Goal: Task Accomplishment & Management: Use online tool/utility

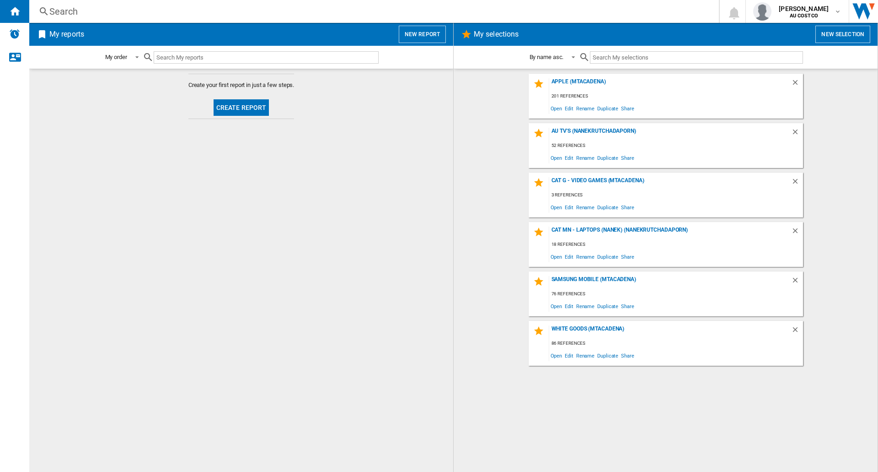
click at [246, 113] on button "Create report" at bounding box center [242, 107] width 56 height 16
click at [251, 111] on button "Create report" at bounding box center [242, 107] width 56 height 16
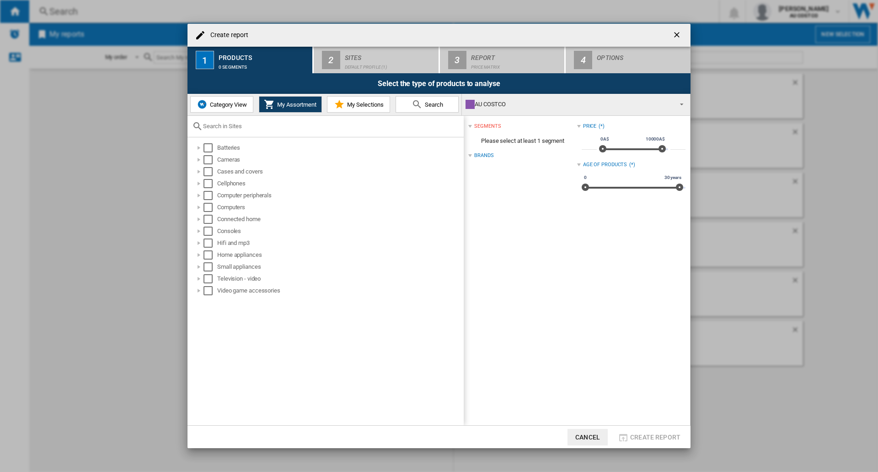
click at [354, 108] on span "My Selections" at bounding box center [364, 104] width 39 height 7
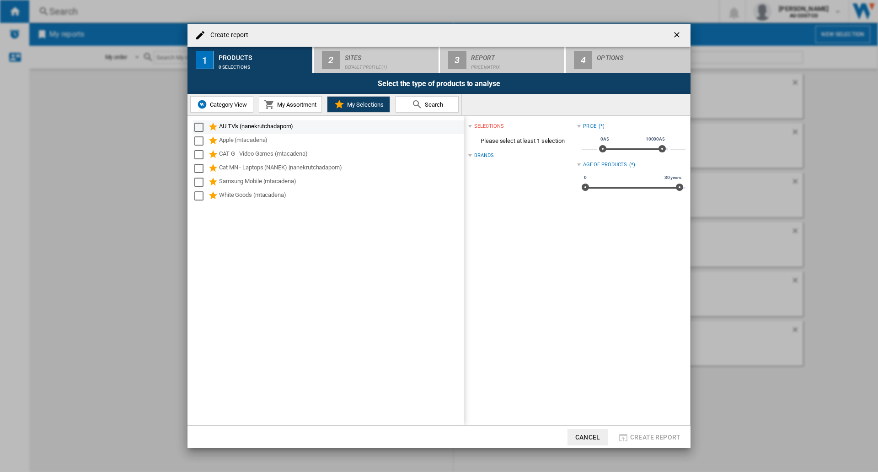
click at [198, 125] on div "Select" at bounding box center [198, 127] width 9 height 9
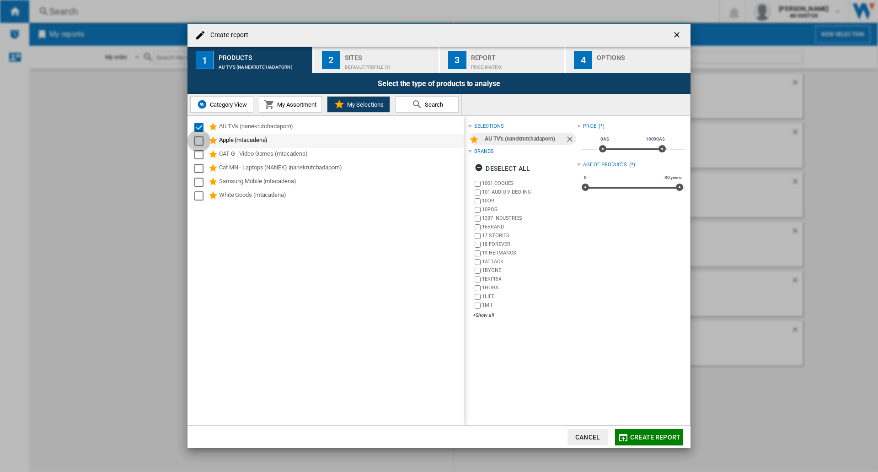
click at [198, 141] on div "Select" at bounding box center [198, 140] width 9 height 9
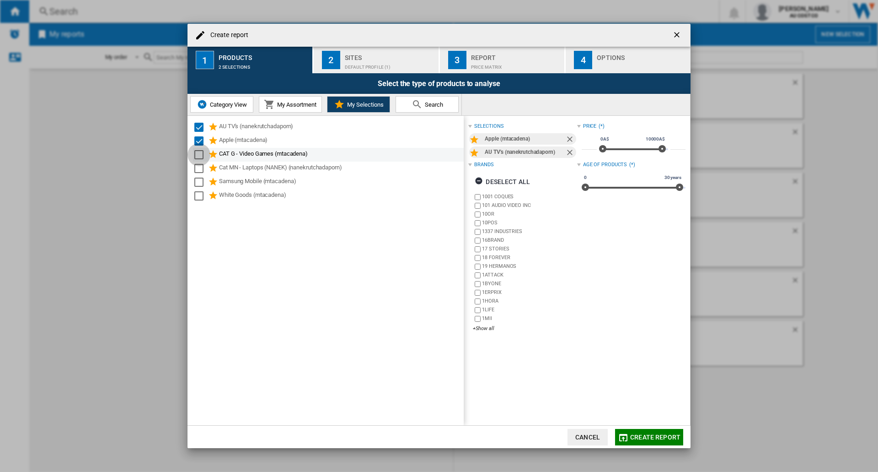
click at [199, 155] on div "Select" at bounding box center [198, 154] width 9 height 9
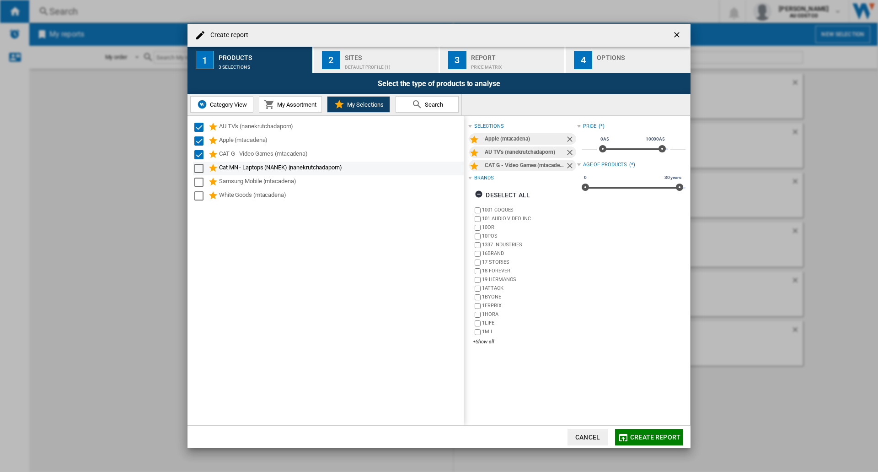
click at [199, 167] on div "Select" at bounding box center [198, 168] width 9 height 9
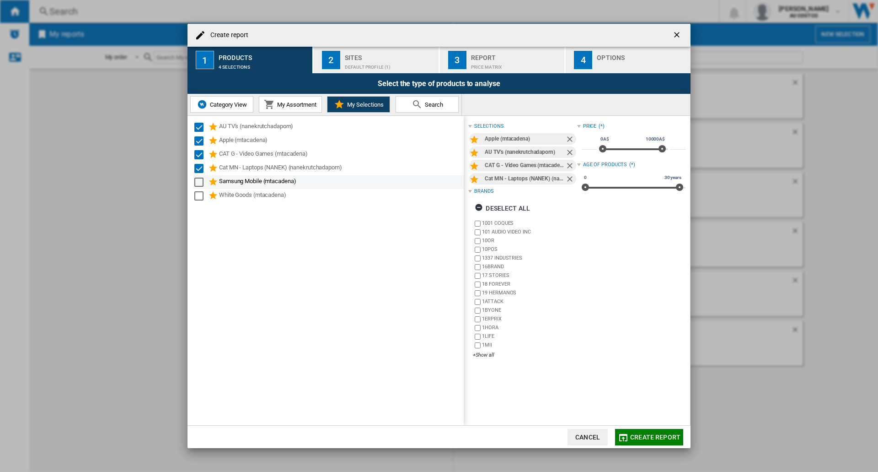
click at [199, 183] on div "Select" at bounding box center [198, 181] width 9 height 9
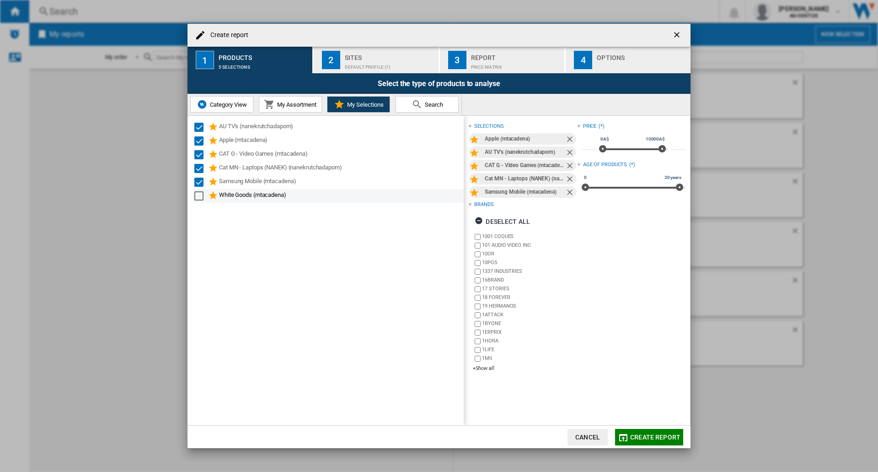
click at [201, 196] on div "Select" at bounding box center [198, 195] width 9 height 9
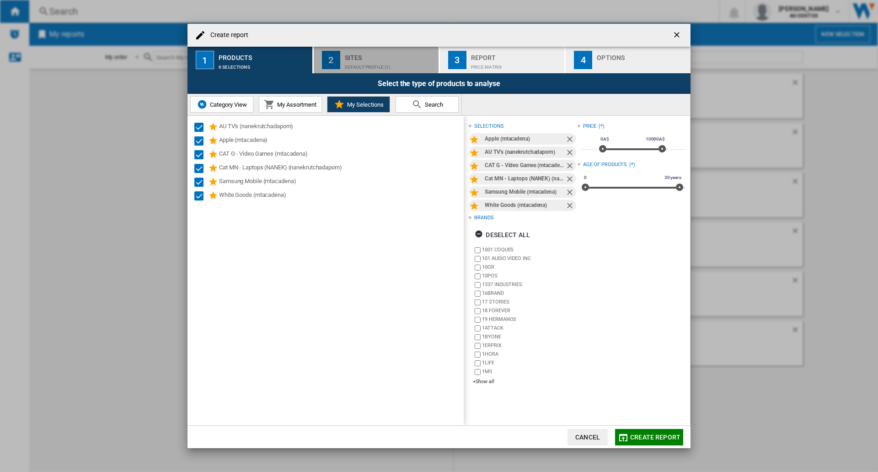
click at [381, 63] on div "Default profile (1)" at bounding box center [390, 65] width 90 height 10
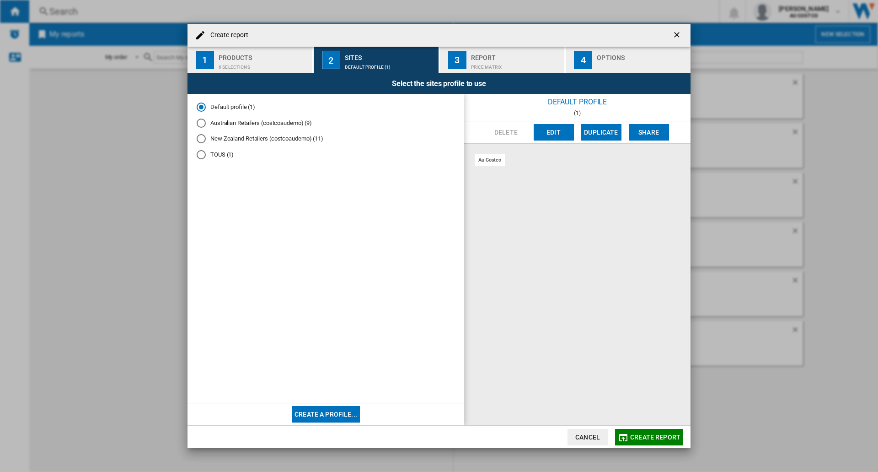
click at [199, 121] on div "Australian Retailers (costcoaudemo) (9)" at bounding box center [201, 122] width 9 height 9
click at [253, 69] on div "6 selections" at bounding box center [264, 65] width 90 height 10
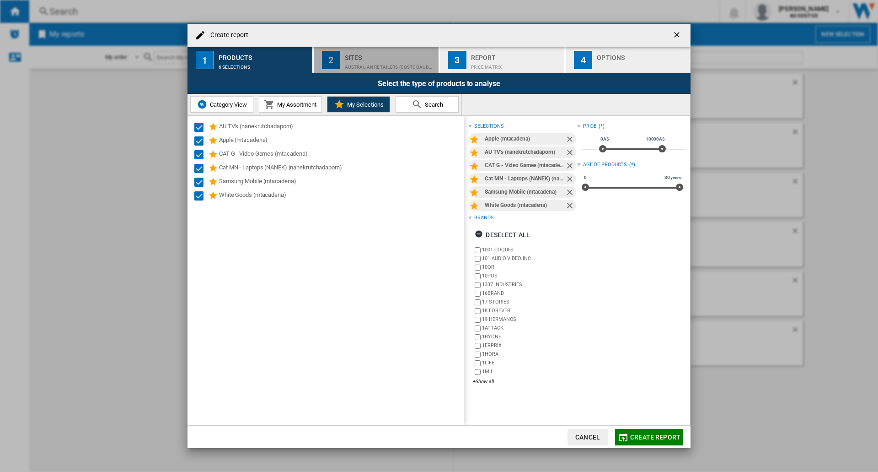
click at [371, 65] on div "Australian Retailers (costcoaudemo) (9)" at bounding box center [390, 65] width 90 height 10
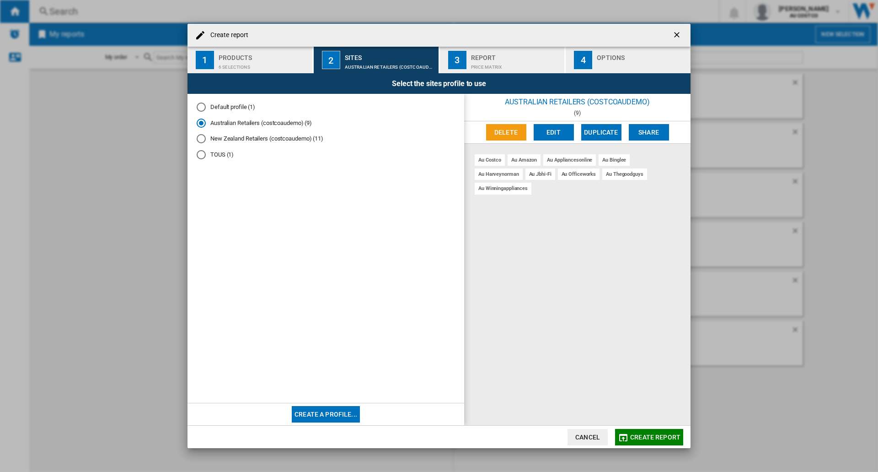
click at [486, 72] on button "3 Report Price Matrix" at bounding box center [503, 60] width 126 height 27
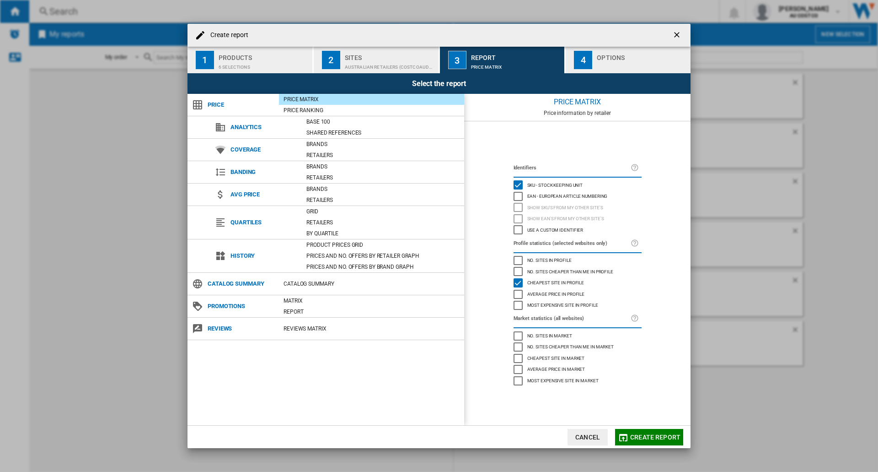
click at [378, 71] on button "2 Sites Australian Retailers (costcoaudemo) (9)" at bounding box center [377, 60] width 126 height 27
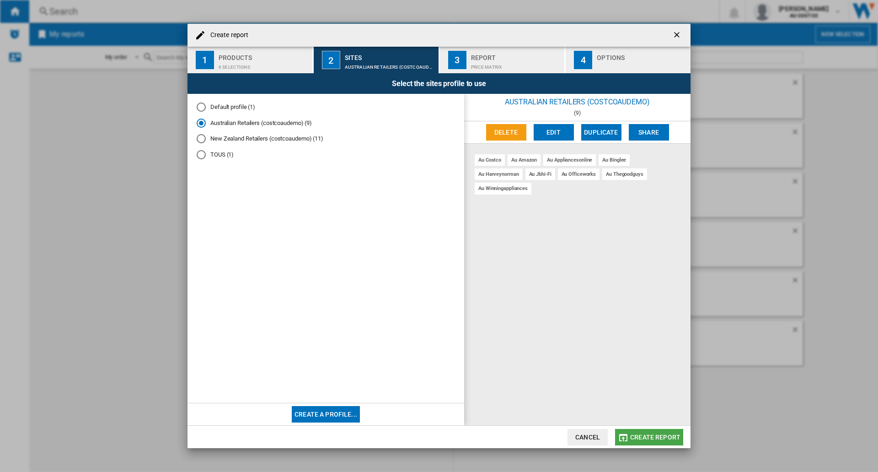
click at [654, 416] on span "Create report" at bounding box center [655, 436] width 50 height 7
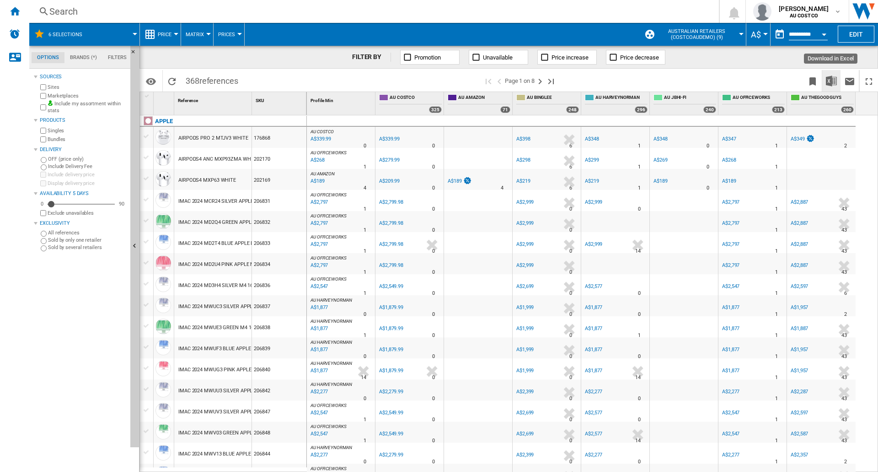
click at [830, 83] on img "Download in Excel" at bounding box center [831, 80] width 11 height 11
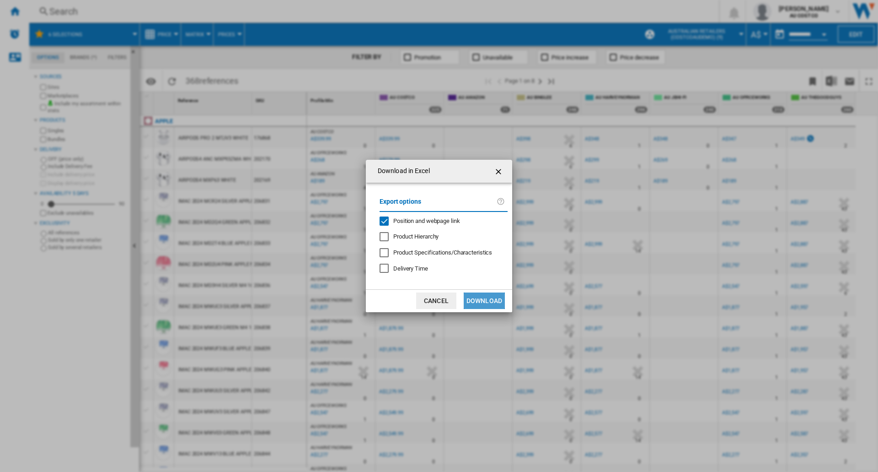
click at [489, 297] on button "Download" at bounding box center [484, 300] width 41 height 16
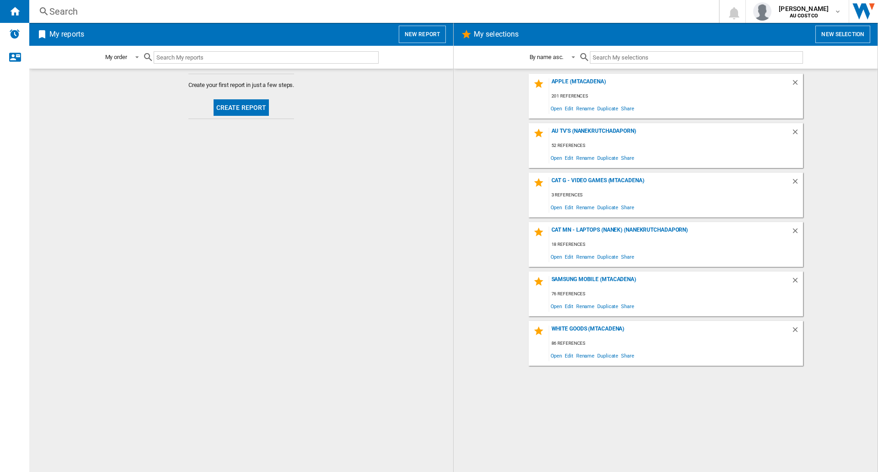
click at [244, 108] on button "Create report" at bounding box center [242, 107] width 56 height 16
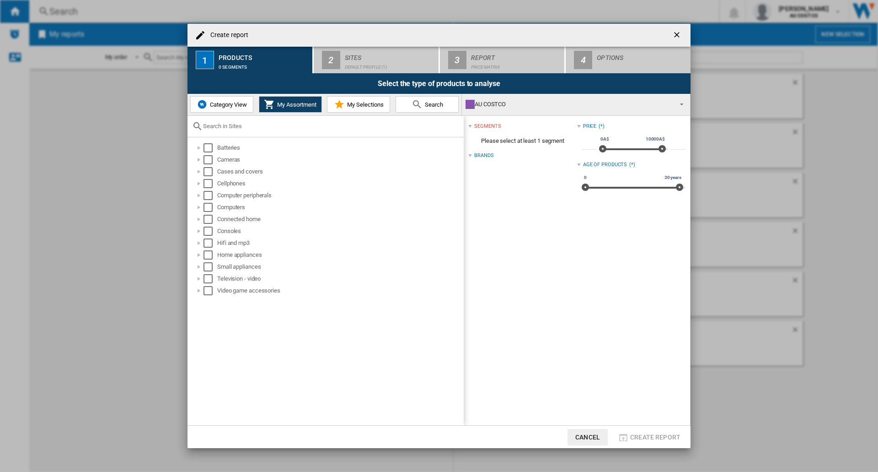
click at [372, 101] on span "My Selections" at bounding box center [364, 104] width 39 height 7
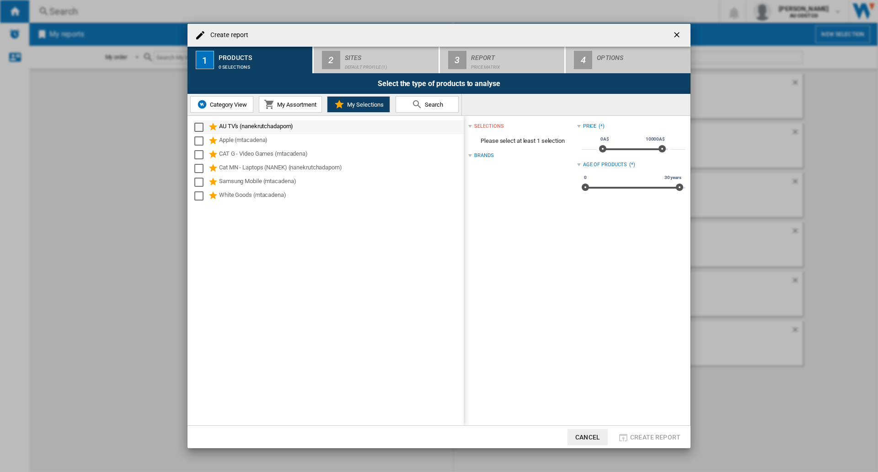
click at [203, 124] on div "Select" at bounding box center [198, 127] width 9 height 9
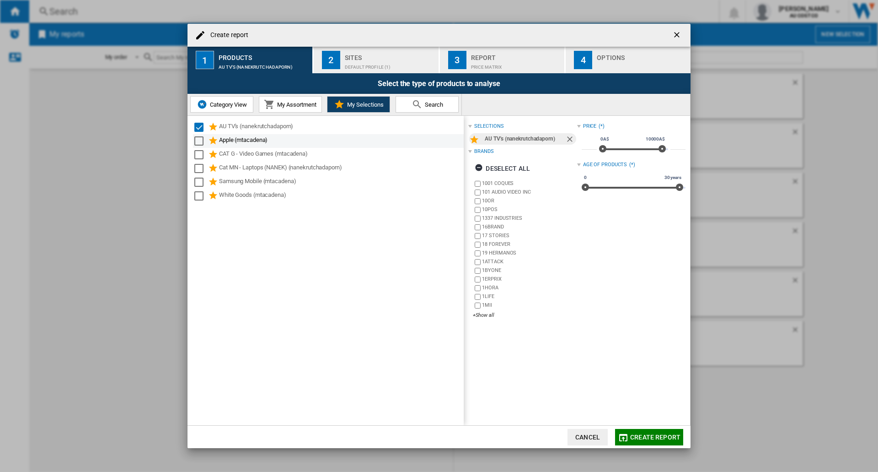
click at [193, 137] on div "Apple (mtacadena)" at bounding box center [328, 141] width 271 height 14
click at [199, 142] on div "Select" at bounding box center [198, 140] width 9 height 9
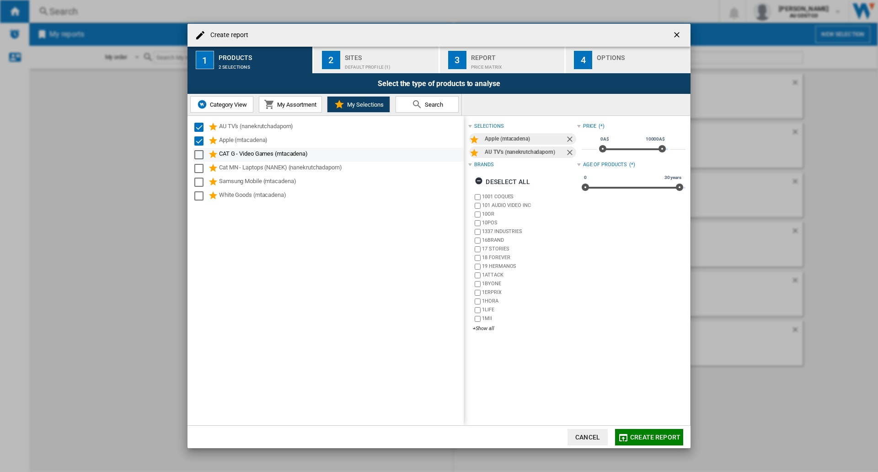
click at [199, 158] on div "Select" at bounding box center [198, 154] width 9 height 9
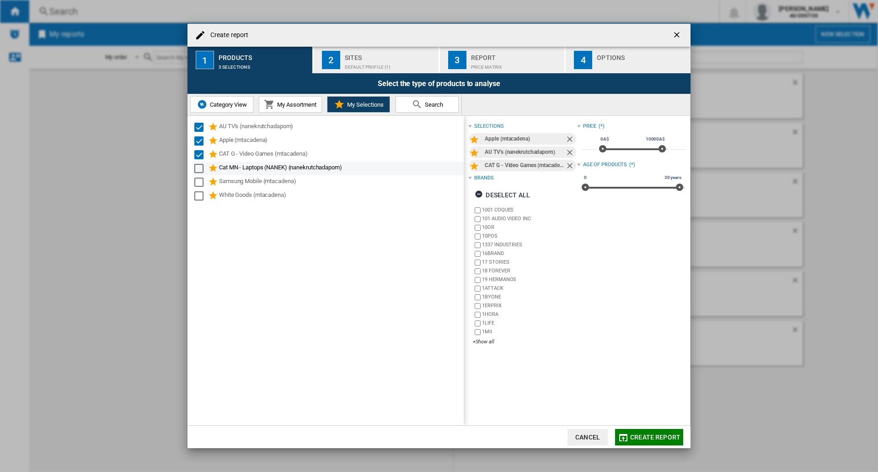
click at [200, 168] on div "Select" at bounding box center [198, 168] width 9 height 9
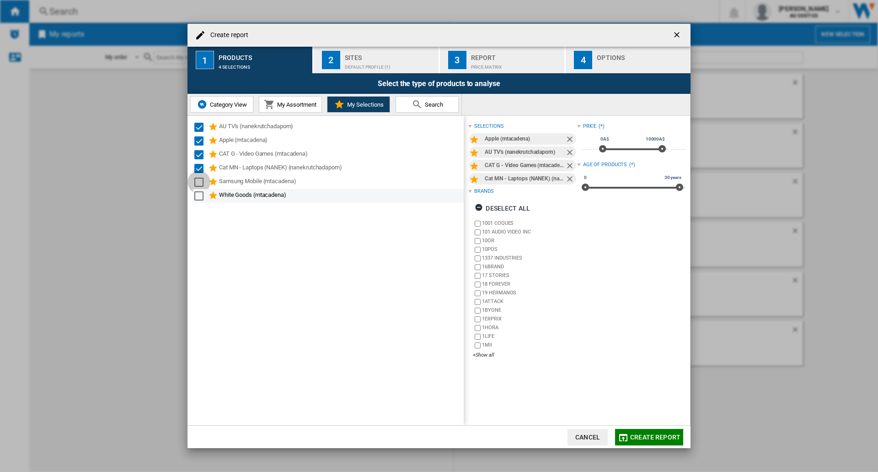
drag, startPoint x: 200, startPoint y: 184, endPoint x: 199, endPoint y: 196, distance: 12.4
click at [200, 184] on div "Select" at bounding box center [198, 181] width 9 height 9
click at [199, 196] on div "Select" at bounding box center [198, 195] width 9 height 9
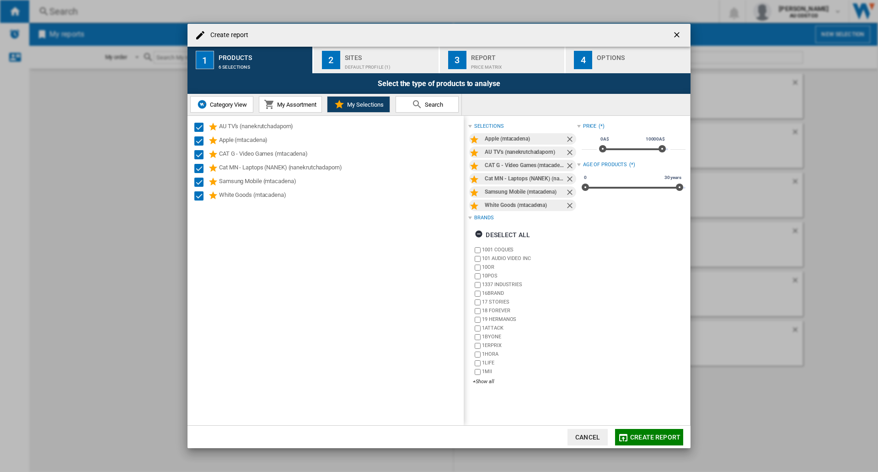
click at [653, 439] on span "Create report" at bounding box center [655, 436] width 50 height 7
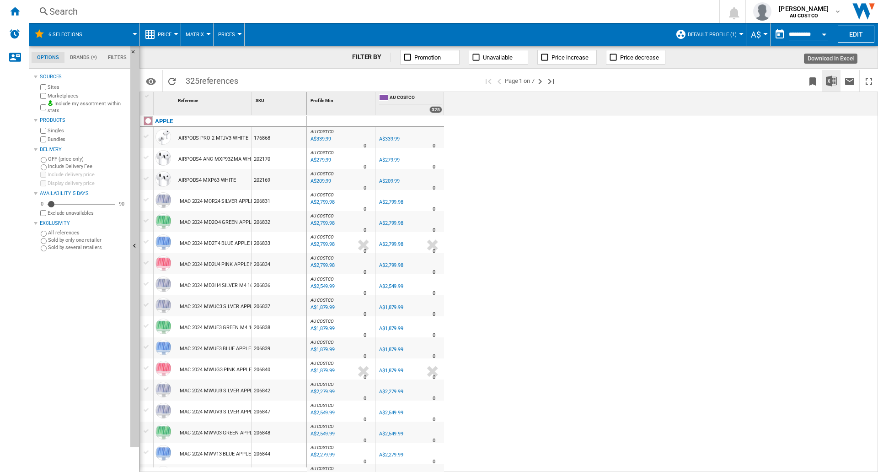
click at [835, 84] on img "Download in Excel" at bounding box center [831, 80] width 11 height 11
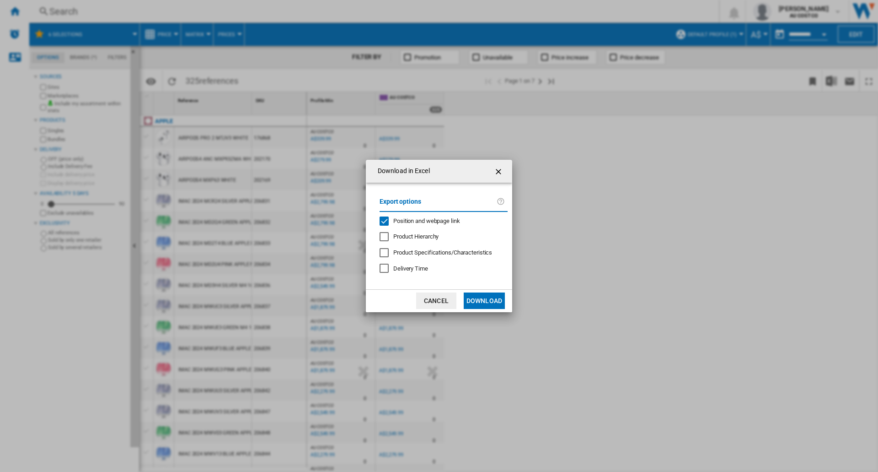
click at [482, 299] on button "Download" at bounding box center [484, 300] width 41 height 16
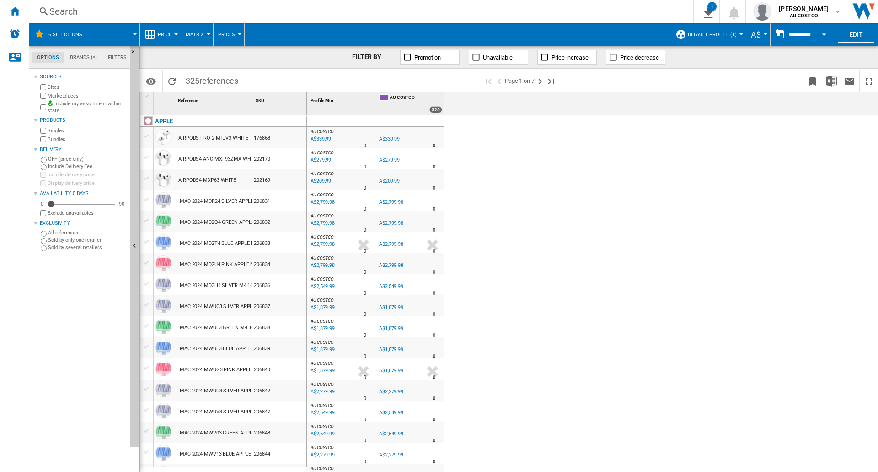
click at [750, 186] on div "AU COSTCO : AU COSTCO 0.0 % A$339.99 % N/A 0 AU COSTCO : AU COSTCO AU COSTCO 0.…" at bounding box center [593, 293] width 572 height 357
click at [835, 81] on img "Download in Excel" at bounding box center [831, 80] width 11 height 11
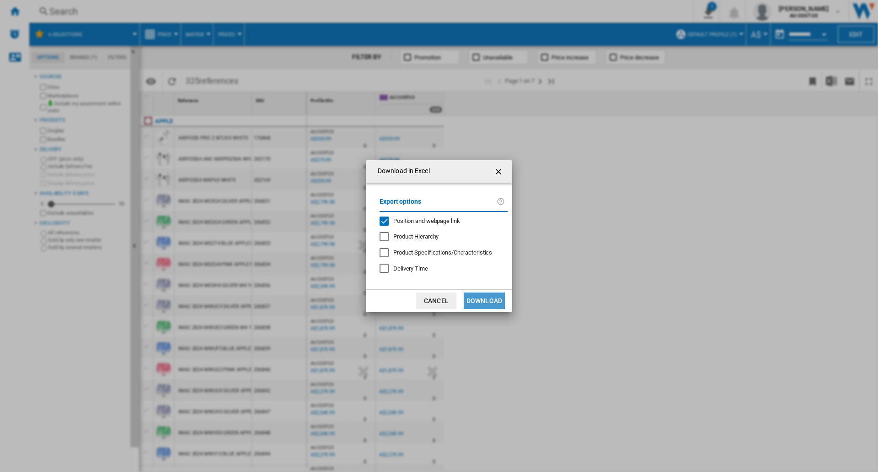
click at [475, 299] on button "Download" at bounding box center [484, 300] width 41 height 16
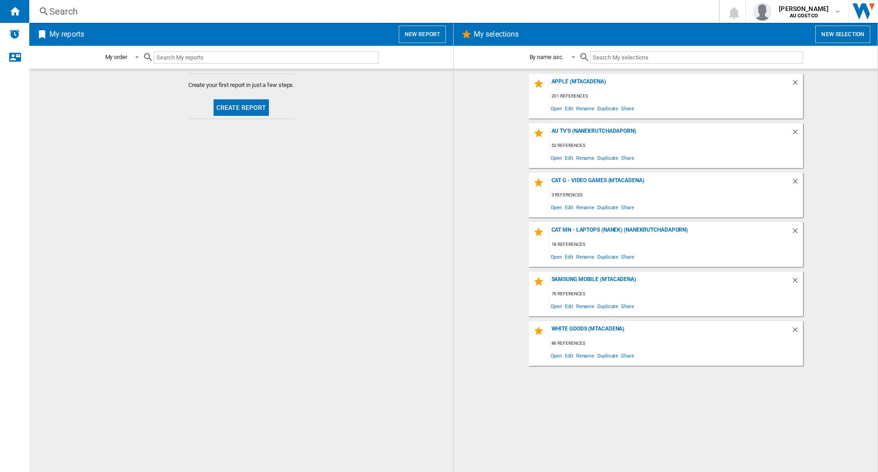
click at [245, 112] on button "Create report" at bounding box center [242, 107] width 56 height 16
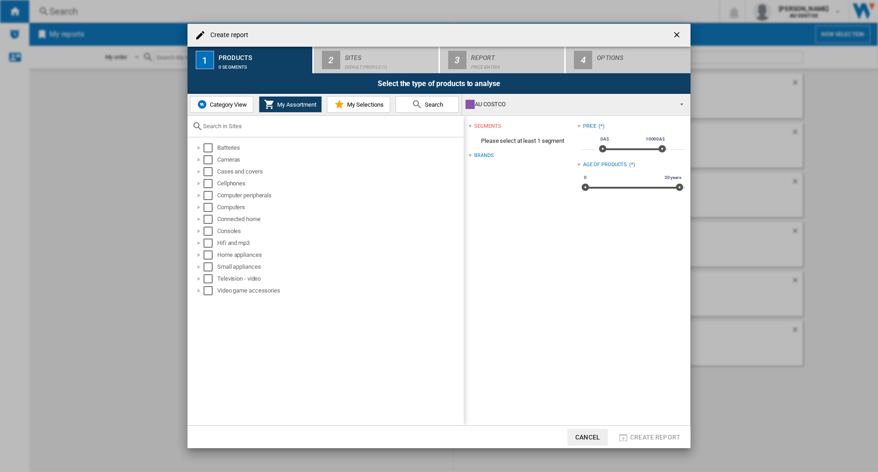
click at [355, 112] on button "My Selections" at bounding box center [358, 104] width 63 height 16
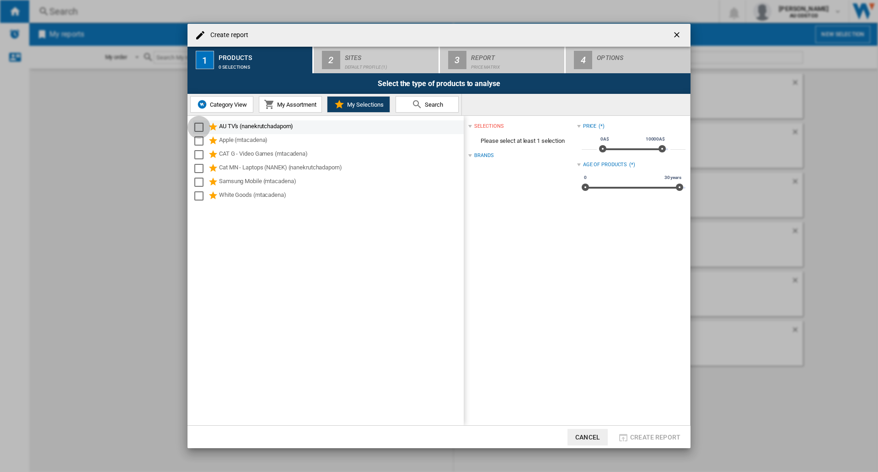
click at [198, 128] on div "Select" at bounding box center [198, 127] width 9 height 9
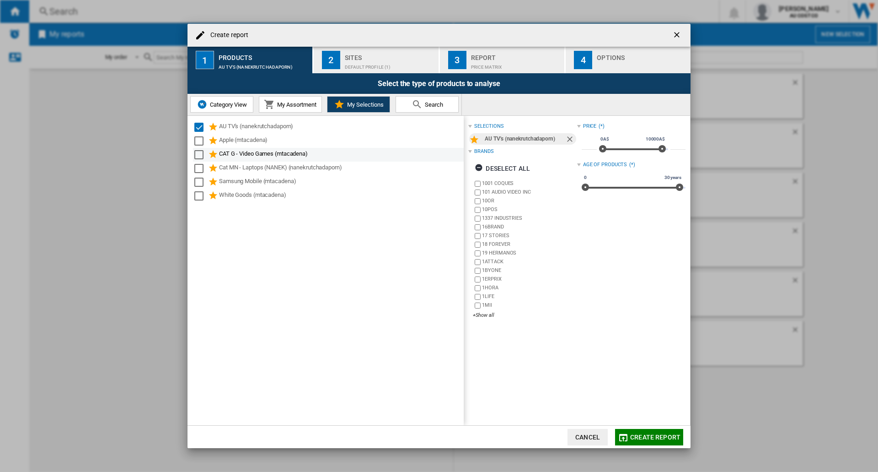
click at [199, 142] on div "Select" at bounding box center [198, 140] width 9 height 9
click at [198, 157] on div "Select" at bounding box center [198, 154] width 9 height 9
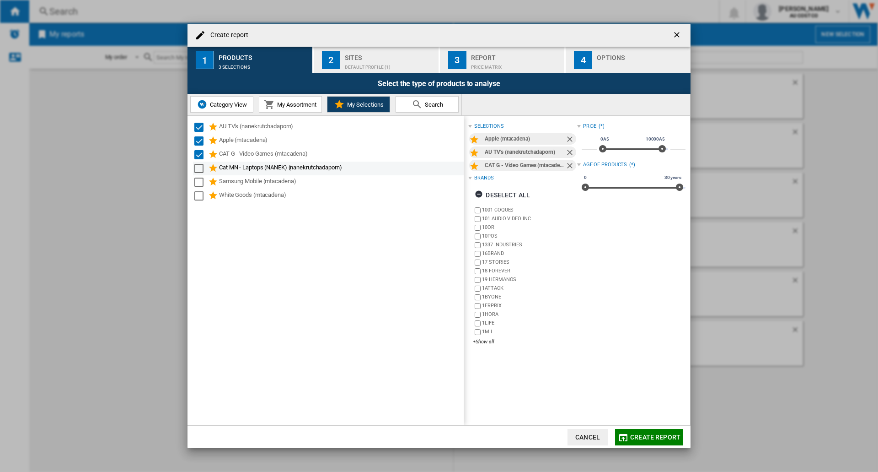
click at [199, 170] on div "Select" at bounding box center [198, 168] width 9 height 9
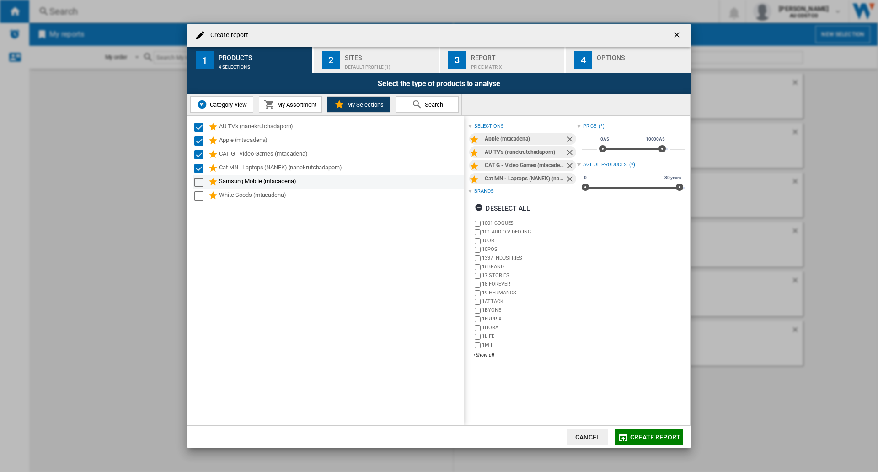
click at [199, 180] on div "Select" at bounding box center [198, 181] width 9 height 9
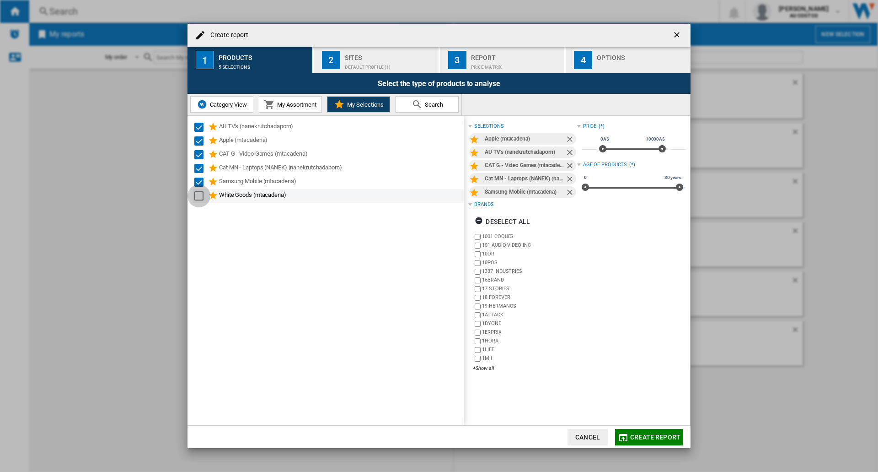
click at [198, 196] on div "Select" at bounding box center [198, 195] width 9 height 9
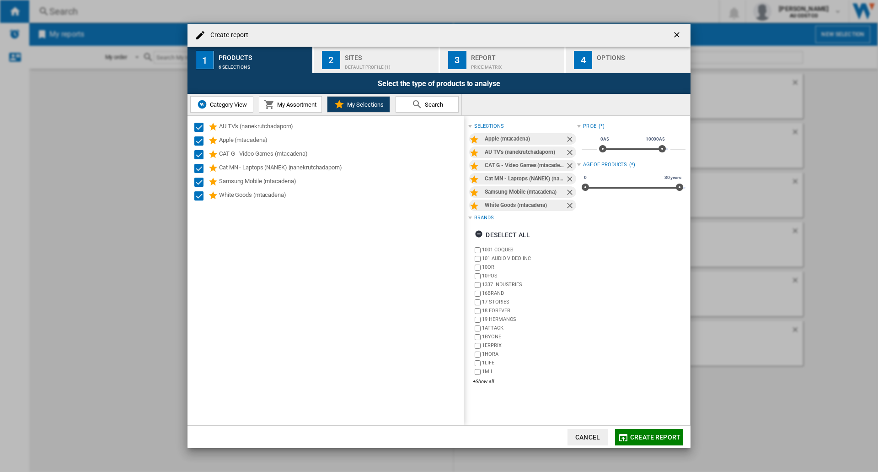
click at [387, 66] on div "Default profile (1)" at bounding box center [390, 65] width 90 height 10
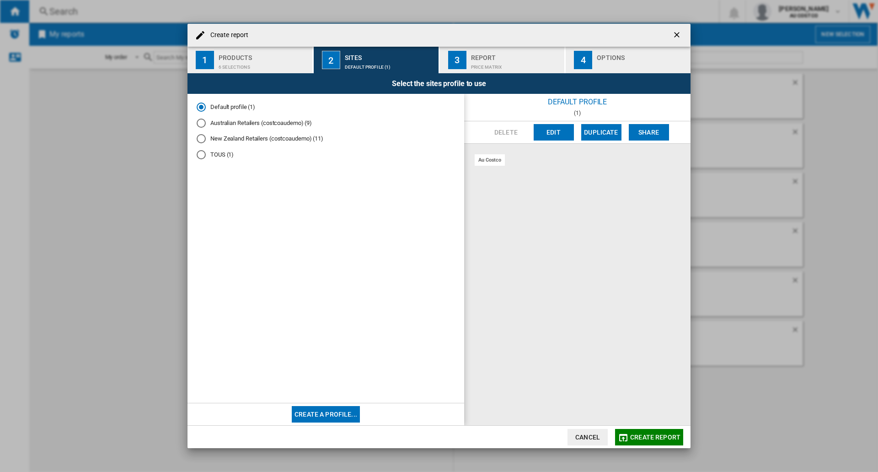
click at [203, 125] on div "Australian Retailers (costcoaudemo) (9)" at bounding box center [201, 122] width 9 height 9
click at [635, 435] on span "Create report" at bounding box center [655, 436] width 50 height 7
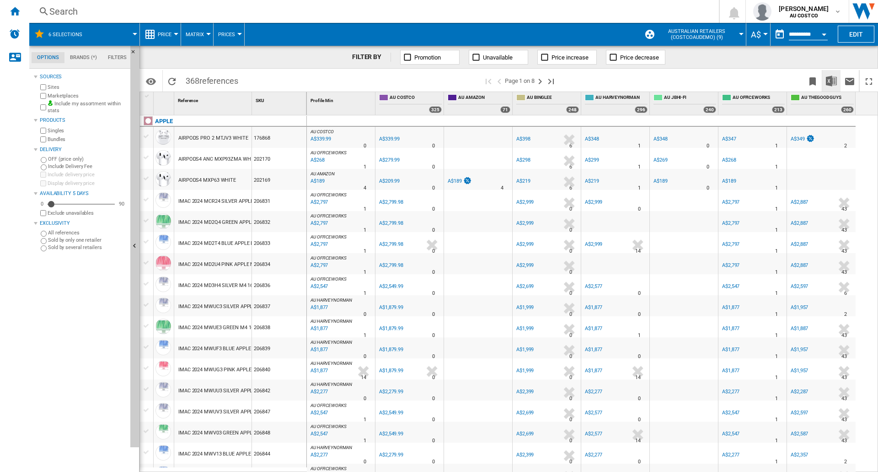
click at [832, 82] on img "Download in Excel" at bounding box center [831, 80] width 11 height 11
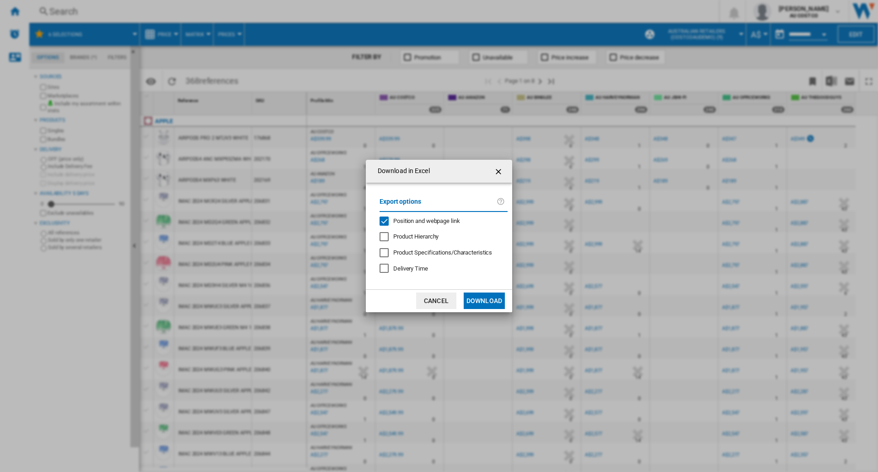
click at [478, 297] on button "Download" at bounding box center [484, 300] width 41 height 16
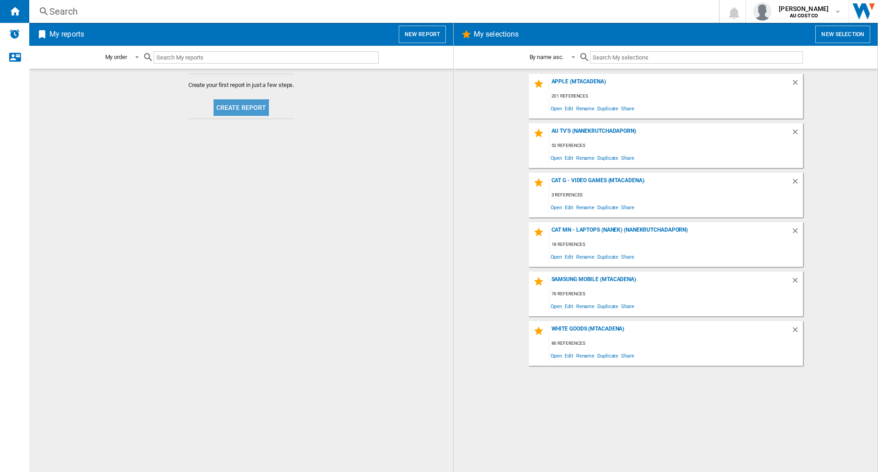
click at [236, 112] on button "Create report" at bounding box center [242, 107] width 56 height 16
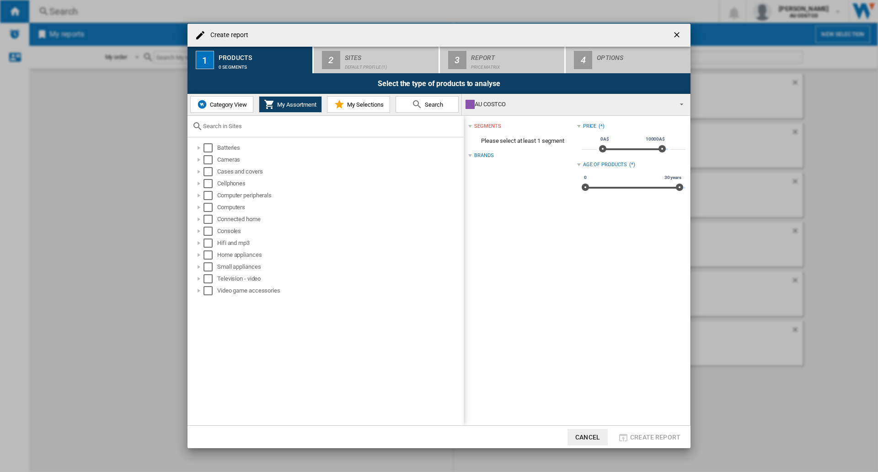
click at [343, 108] on md-icon at bounding box center [339, 104] width 11 height 11
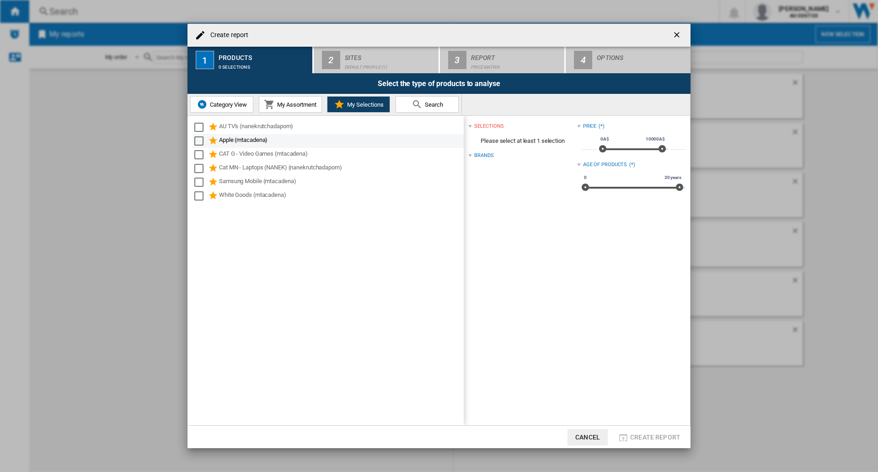
drag, startPoint x: 198, startPoint y: 129, endPoint x: 199, endPoint y: 137, distance: 8.4
click at [198, 129] on div "Select" at bounding box center [198, 127] width 9 height 9
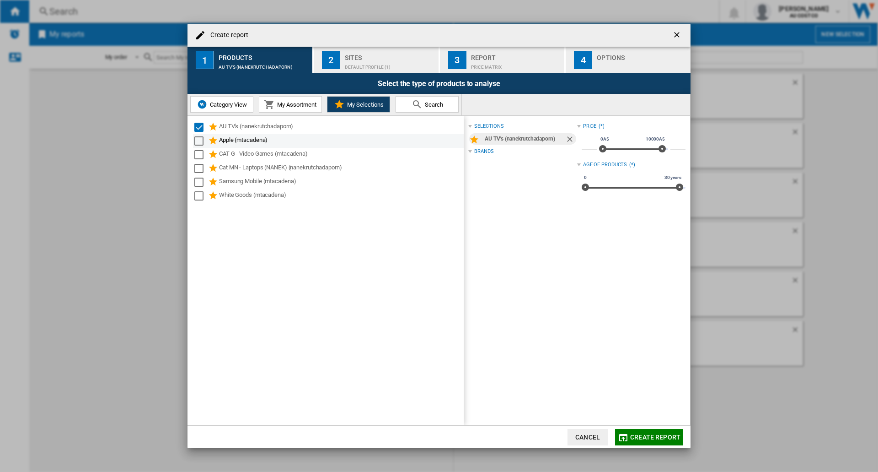
click at [199, 140] on div "Select" at bounding box center [198, 140] width 9 height 9
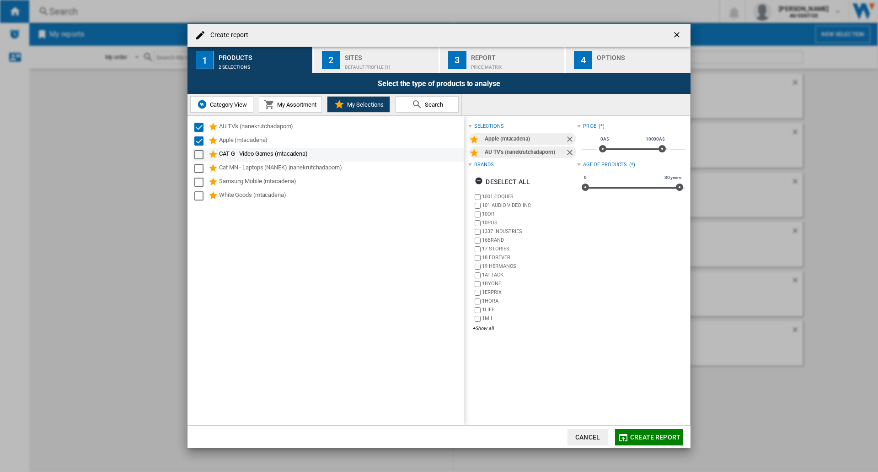
click at [199, 152] on div "Select" at bounding box center [198, 154] width 9 height 9
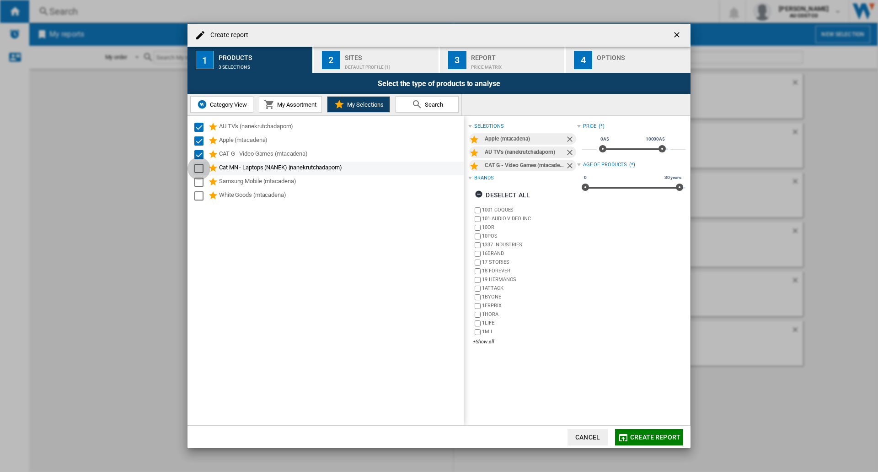
click at [198, 166] on div "Select" at bounding box center [198, 168] width 9 height 9
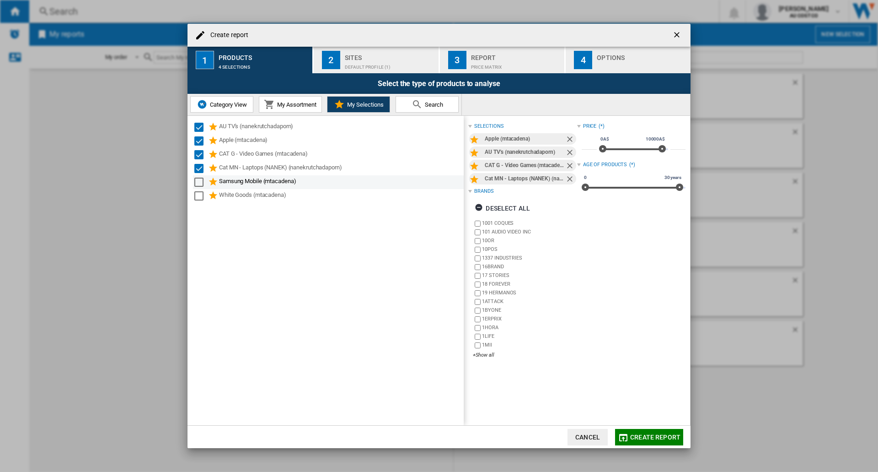
click at [201, 180] on div "Select" at bounding box center [198, 181] width 9 height 9
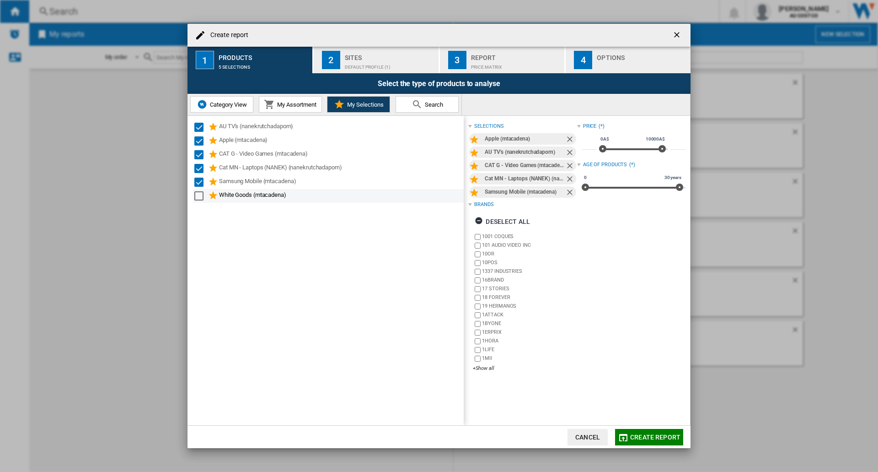
click at [199, 192] on div "Select" at bounding box center [198, 195] width 9 height 9
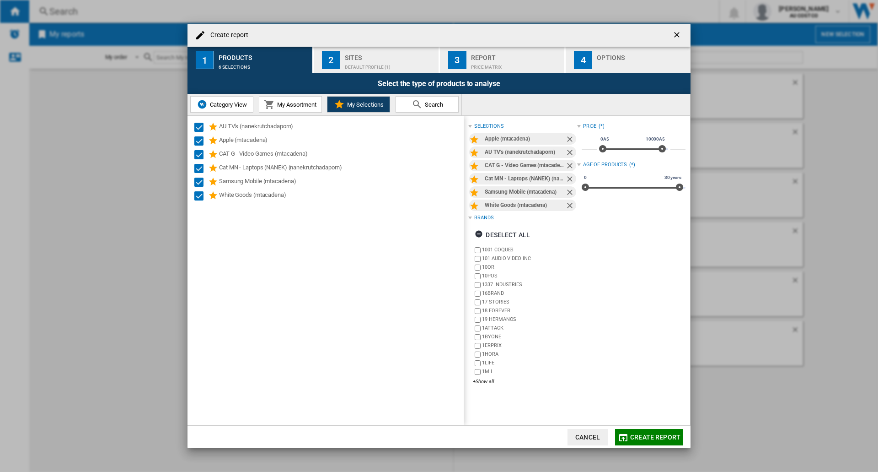
click at [376, 66] on div "Default profile (1)" at bounding box center [390, 65] width 90 height 10
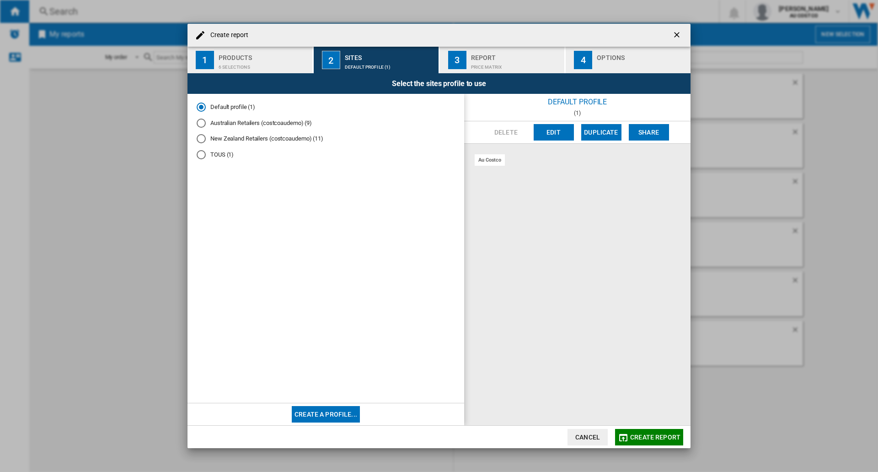
click at [206, 124] on md-radio-button "Australian Retailers (costcoaudemo) (9)" at bounding box center [326, 122] width 258 height 9
click at [644, 440] on span "Create report" at bounding box center [655, 436] width 50 height 7
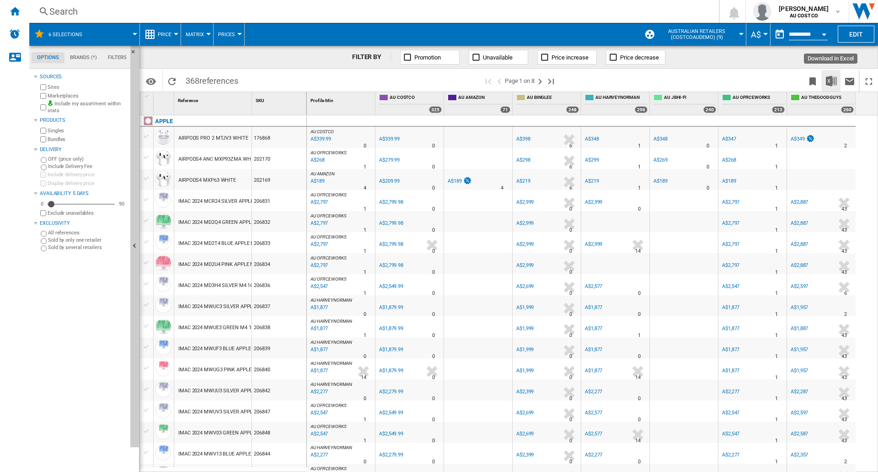
click at [833, 84] on img "Download in Excel" at bounding box center [831, 80] width 11 height 11
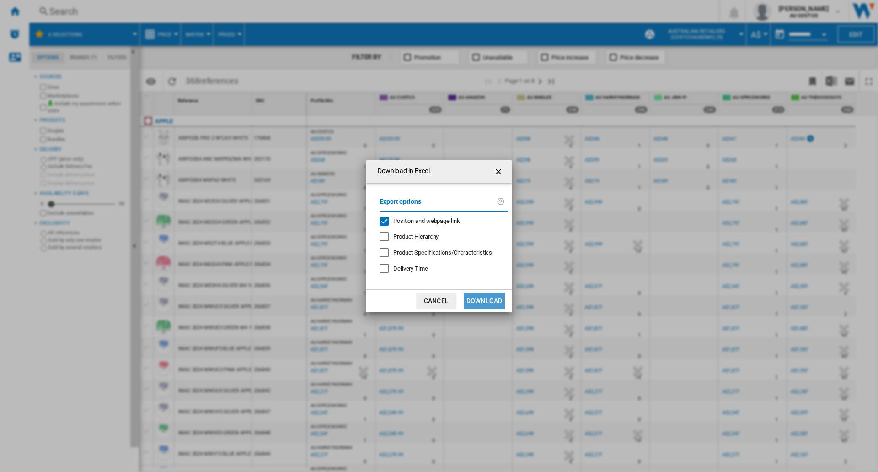
click at [481, 301] on button "Download" at bounding box center [484, 300] width 41 height 16
